Goal: Information Seeking & Learning: Learn about a topic

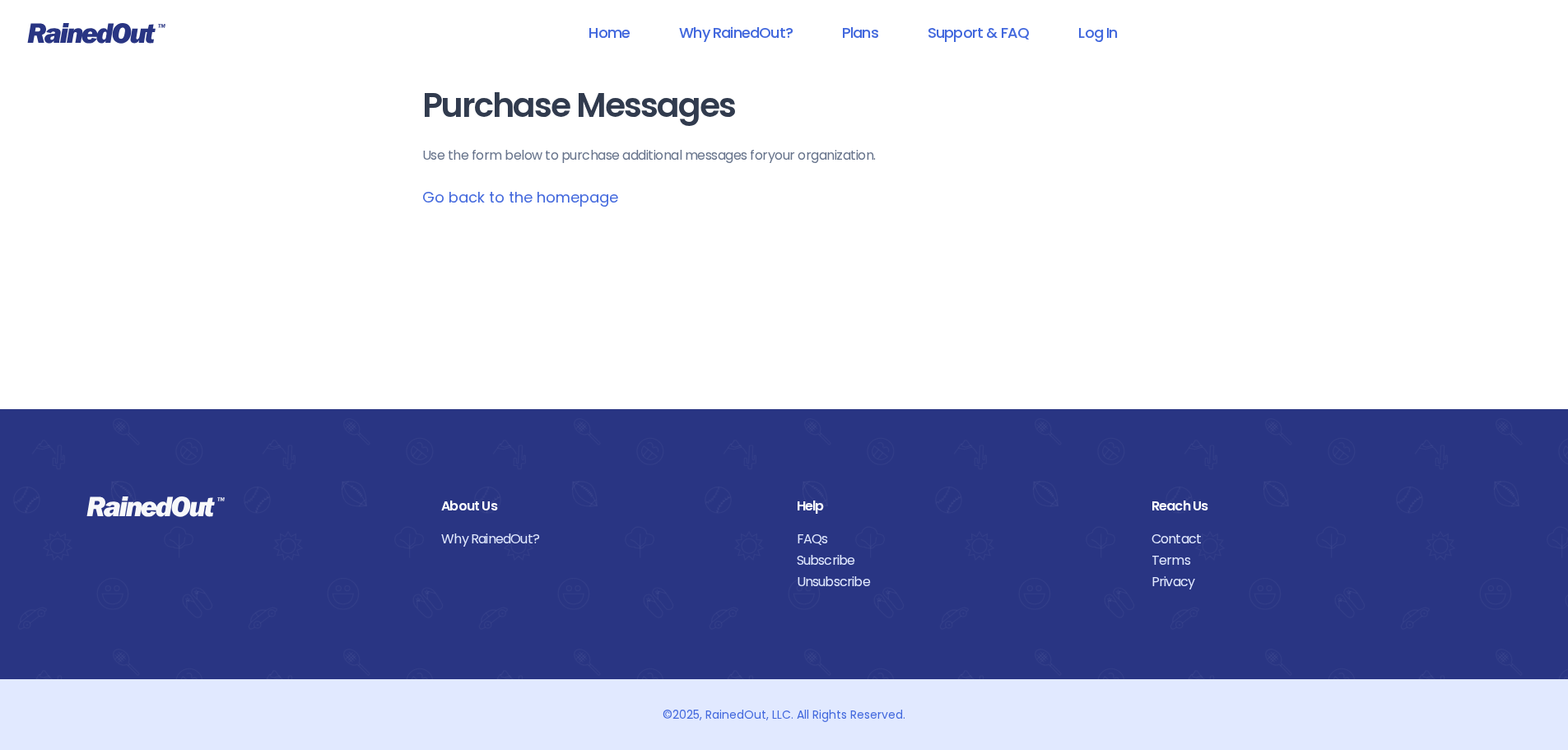
click at [548, 198] on link "Go back to the homepage" at bounding box center [520, 197] width 196 height 20
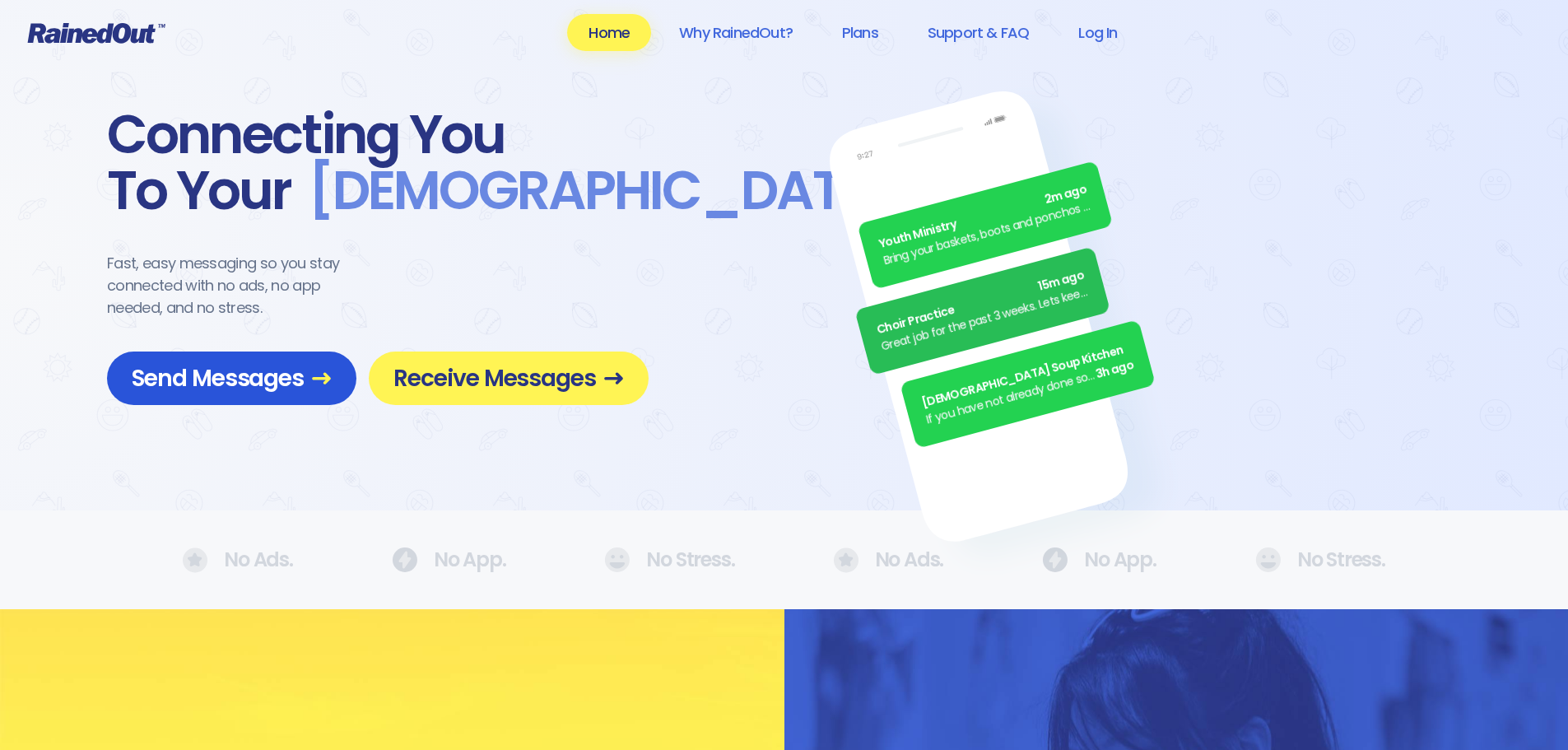
click at [242, 380] on span "Send Messages" at bounding box center [232, 378] width 200 height 29
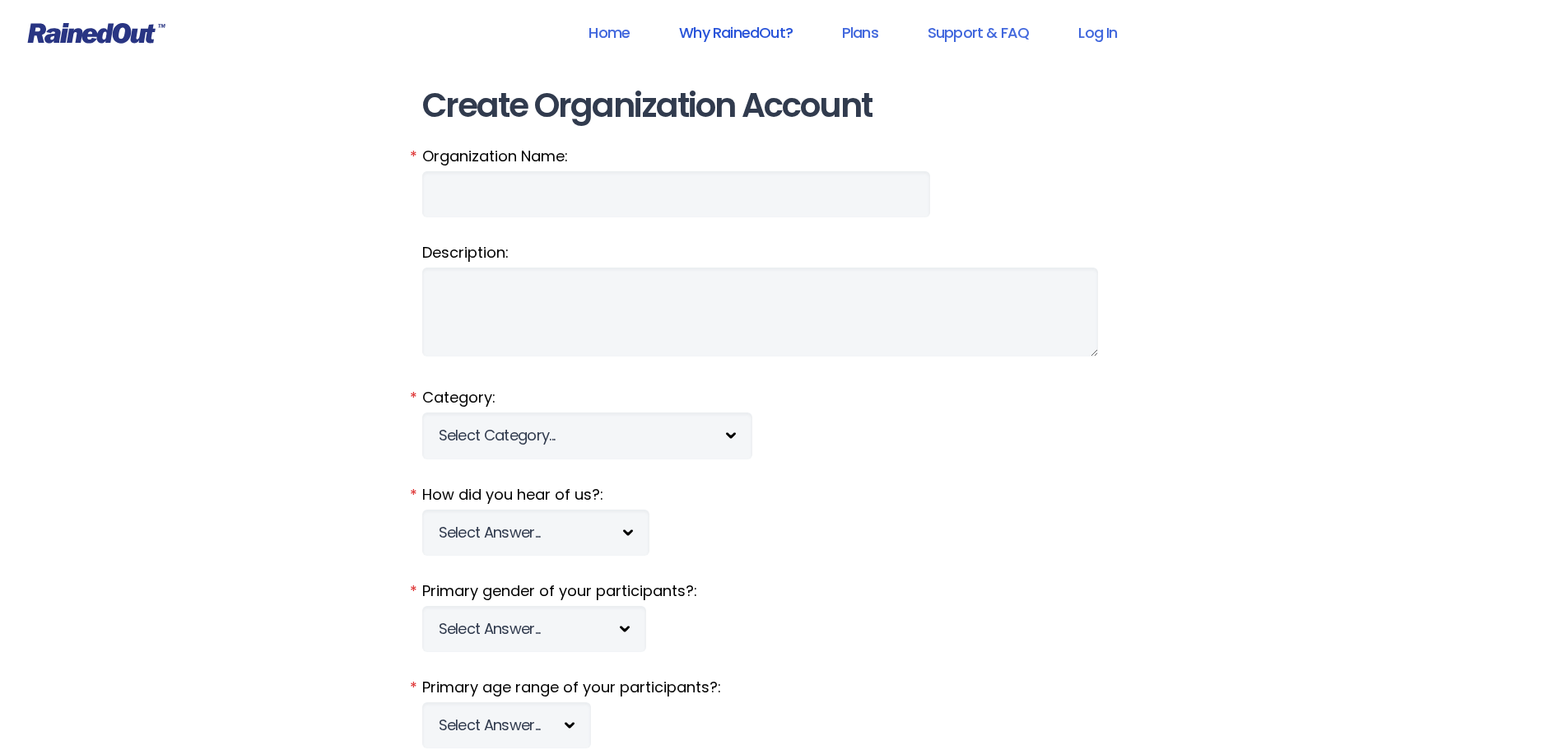
click at [737, 27] on link "Why RainedOut?" at bounding box center [736, 33] width 156 height 37
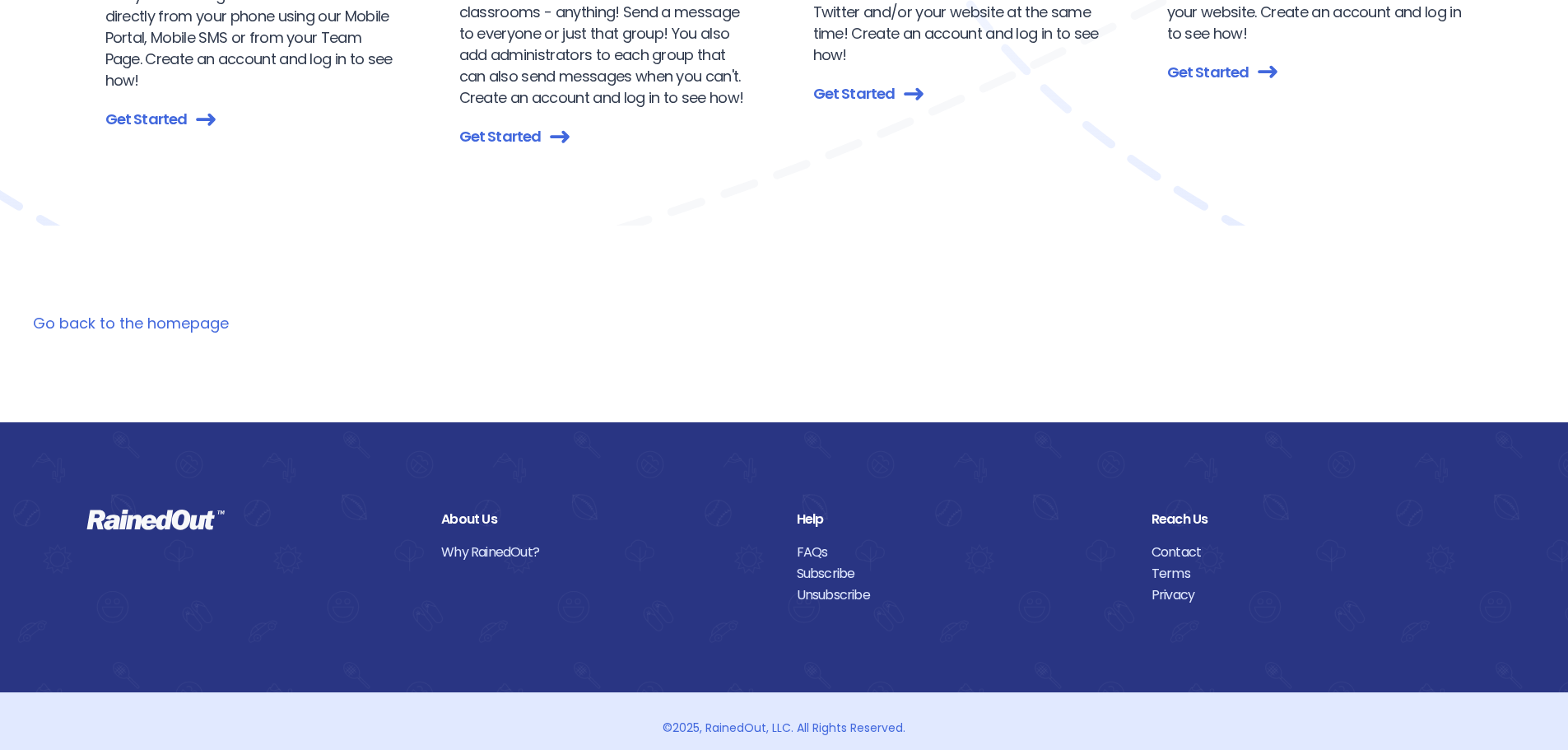
scroll to position [2854, 0]
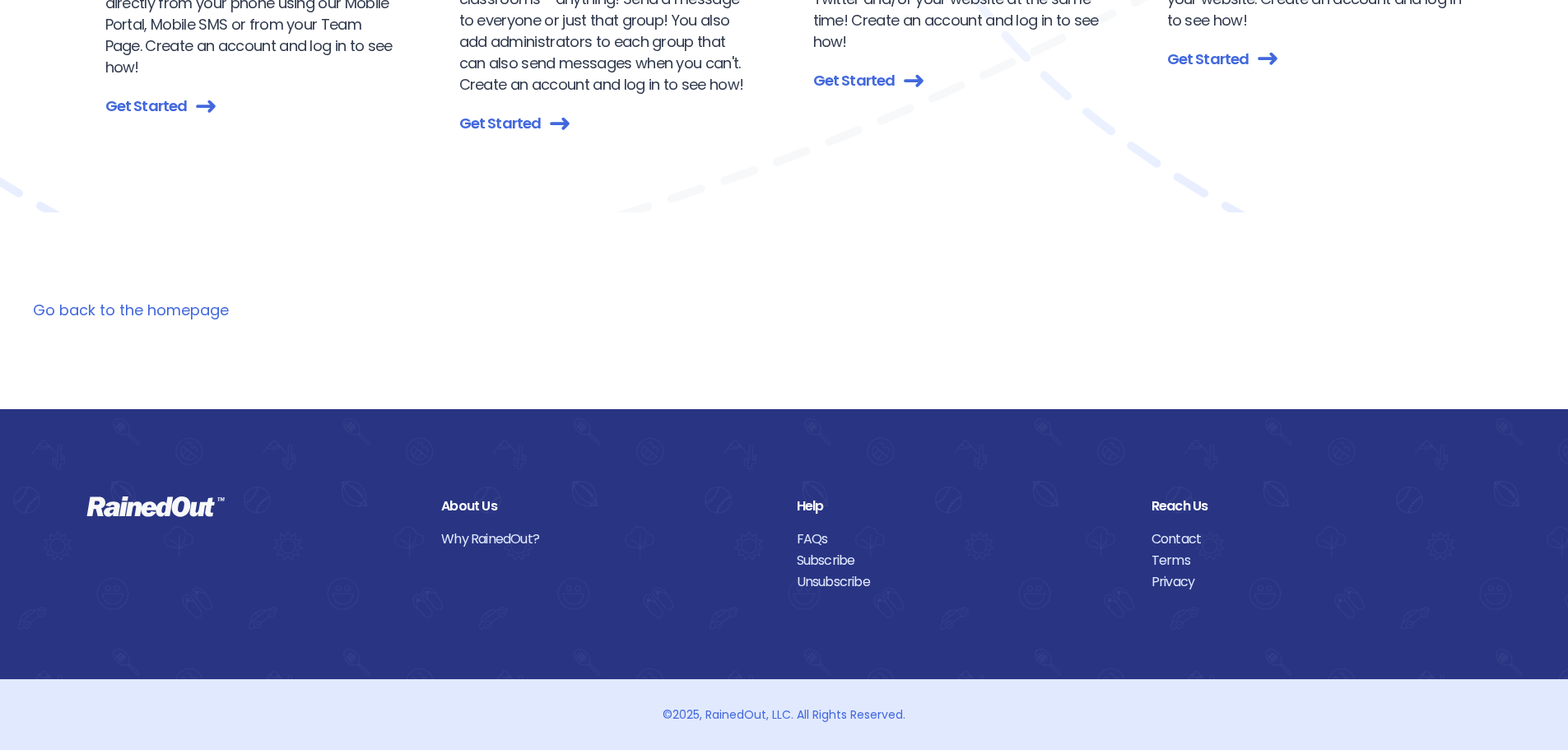
click at [752, 533] on link "FAQs" at bounding box center [962, 539] width 330 height 21
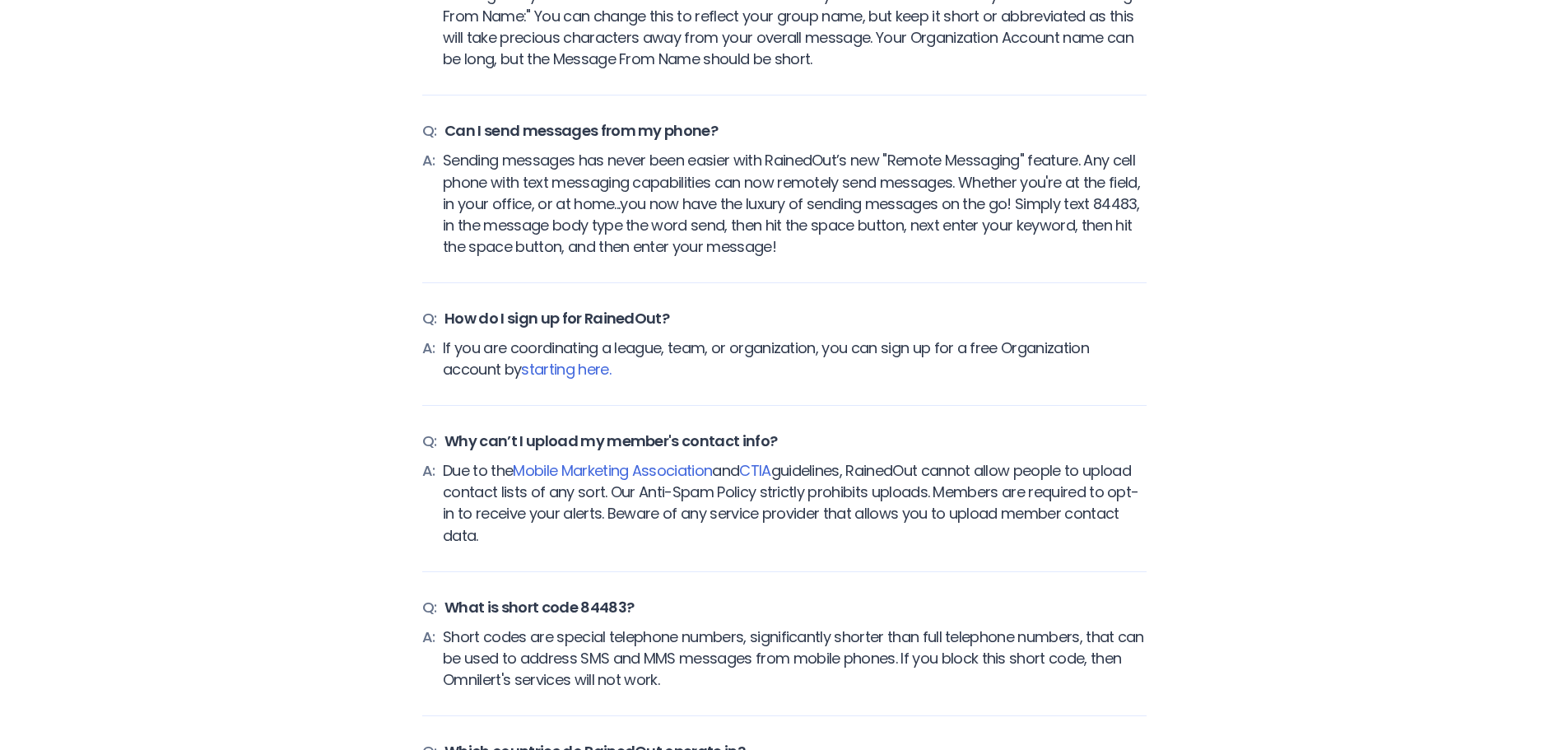
scroll to position [6172, 0]
